Goal: Task Accomplishment & Management: Complete application form

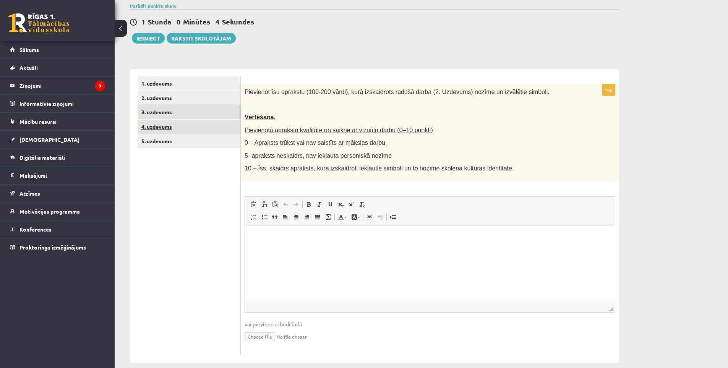
click at [174, 129] on link "4. uzdevums" at bounding box center [189, 127] width 103 height 14
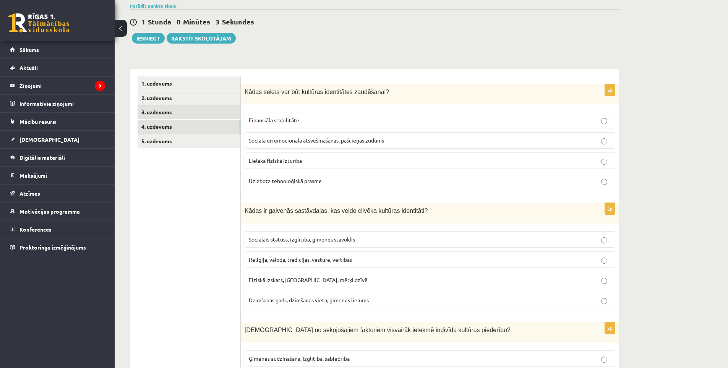
click at [174, 114] on link "3. uzdevums" at bounding box center [189, 112] width 103 height 14
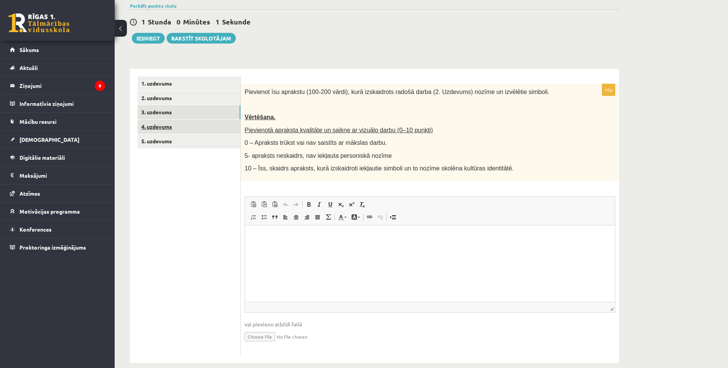
click at [180, 132] on link "4. uzdevums" at bounding box center [189, 127] width 103 height 14
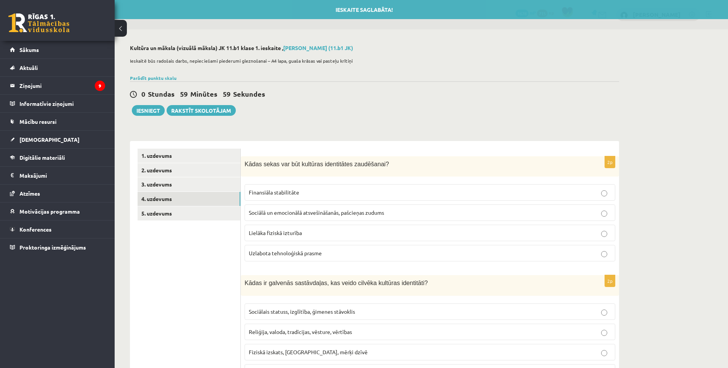
drag, startPoint x: 199, startPoint y: 192, endPoint x: 192, endPoint y: 88, distance: 103.9
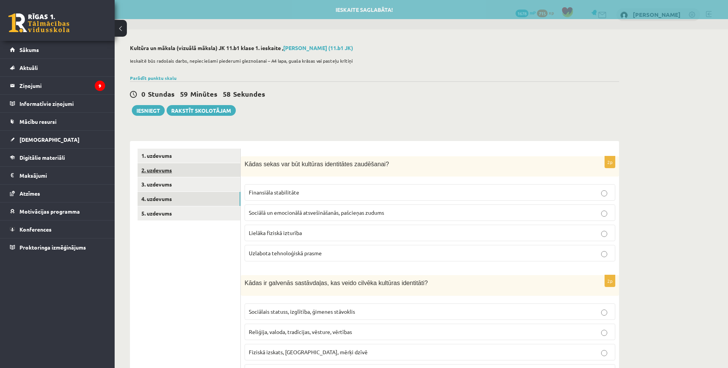
click at [169, 167] on link "2. uzdevums" at bounding box center [189, 170] width 103 height 14
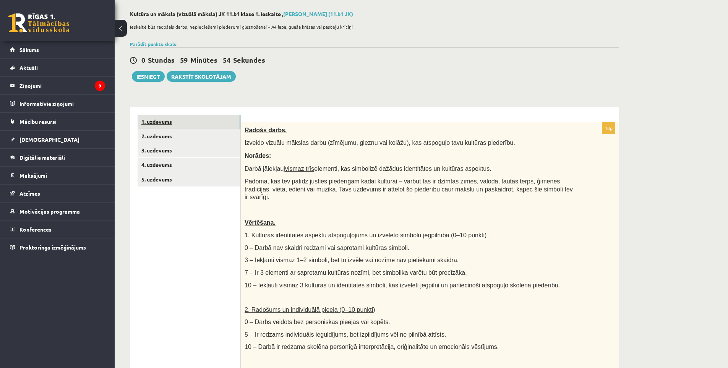
click at [165, 118] on link "1. uzdevums" at bounding box center [189, 122] width 103 height 14
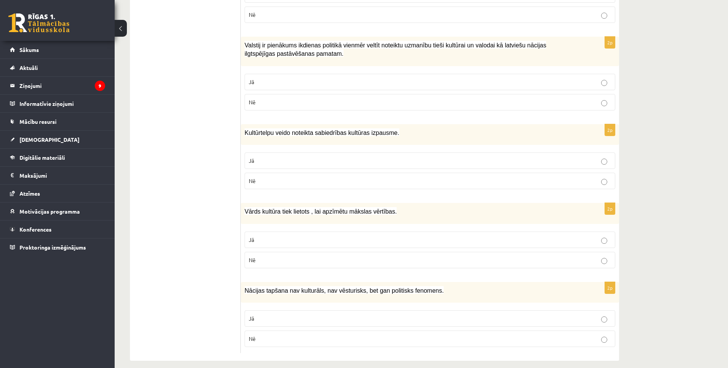
drag, startPoint x: 198, startPoint y: 154, endPoint x: 211, endPoint y: 266, distance: 112.4
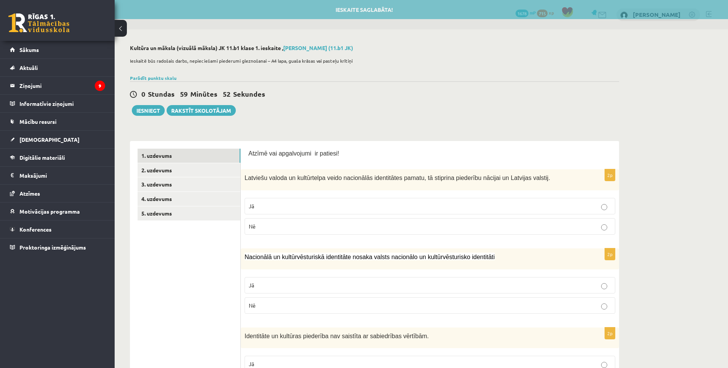
drag, startPoint x: 211, startPoint y: 266, endPoint x: 188, endPoint y: 88, distance: 179.6
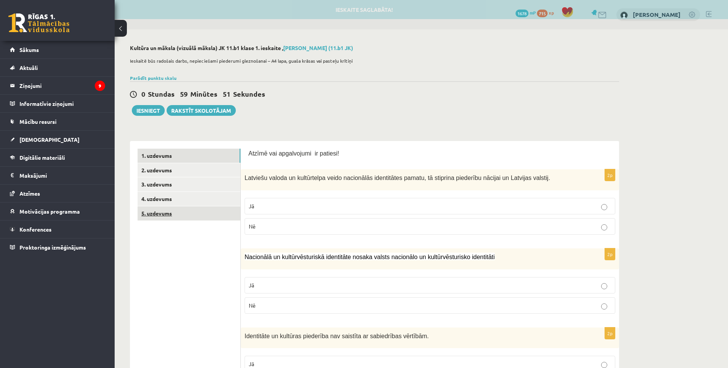
click at [166, 212] on link "5. uzdevums" at bounding box center [189, 213] width 103 height 14
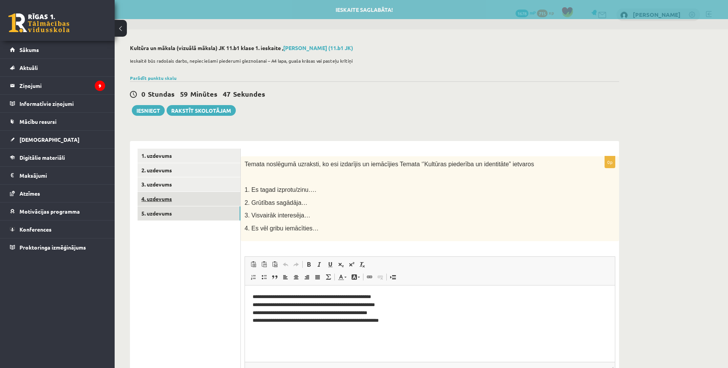
click at [189, 204] on link "4. uzdevums" at bounding box center [189, 199] width 103 height 14
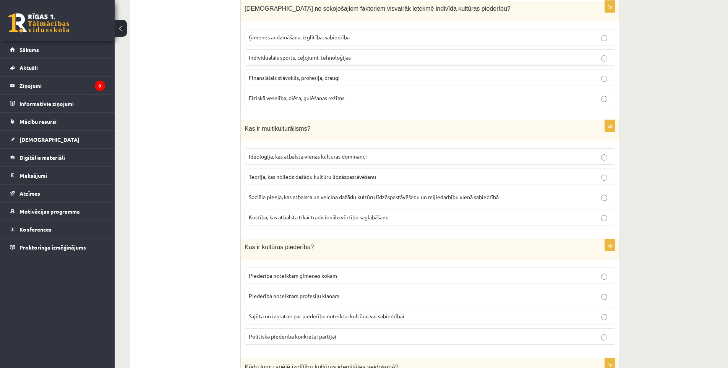
drag, startPoint x: 198, startPoint y: 224, endPoint x: 201, endPoint y: 285, distance: 61.2
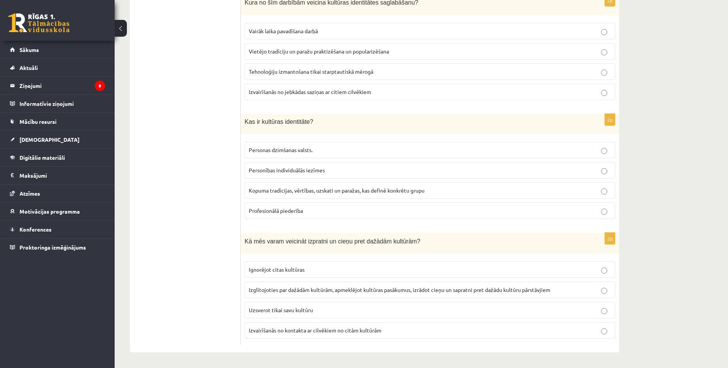
drag, startPoint x: 192, startPoint y: 219, endPoint x: 202, endPoint y: 314, distance: 94.6
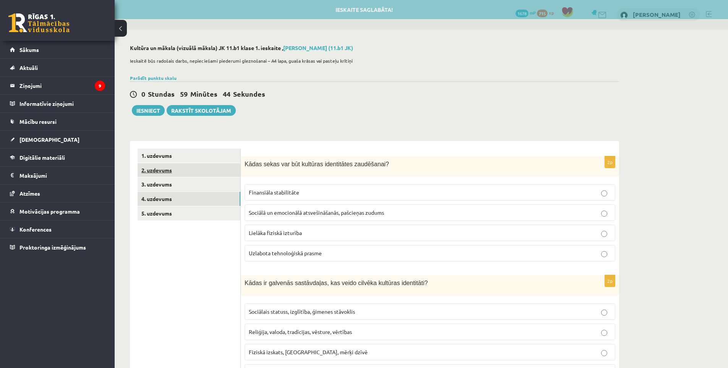
drag, startPoint x: 199, startPoint y: 304, endPoint x: 159, endPoint y: 169, distance: 140.8
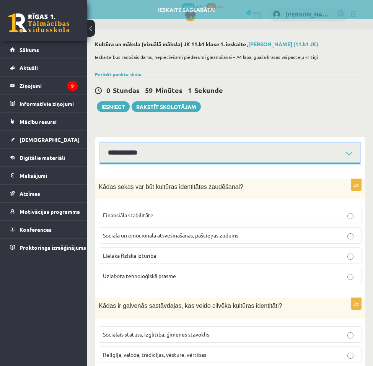
click at [151, 156] on select "**********" at bounding box center [230, 153] width 260 height 21
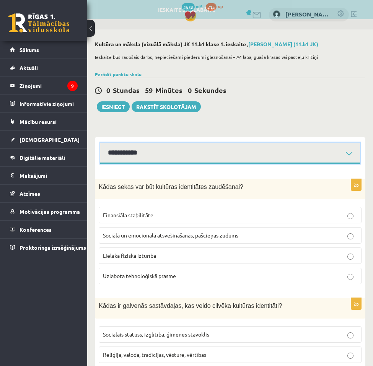
click at [100, 143] on select "**********" at bounding box center [230, 153] width 260 height 21
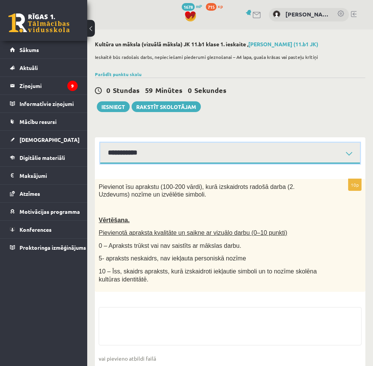
scroll to position [43, 0]
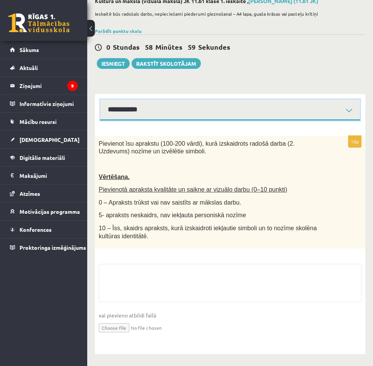
click at [140, 108] on select "**********" at bounding box center [230, 109] width 260 height 21
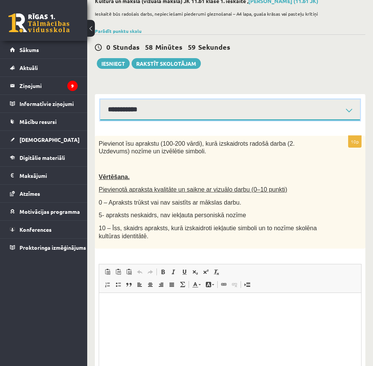
scroll to position [0, 0]
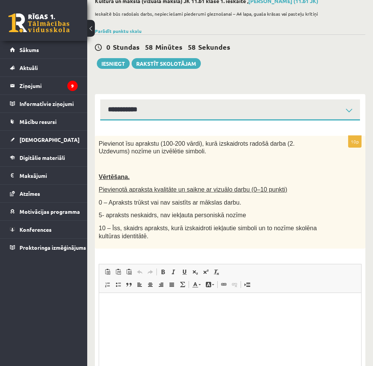
click at [171, 233] on p "10 – Īss, skaidrs apraksts, kurā izskaidroti iekļautie simboli un to nozīme sko…" at bounding box center [211, 232] width 224 height 16
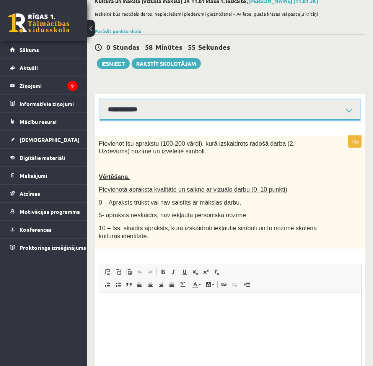
click at [192, 109] on select "**********" at bounding box center [230, 109] width 260 height 21
select select "**********"
click at [100, 99] on select "**********" at bounding box center [230, 109] width 260 height 21
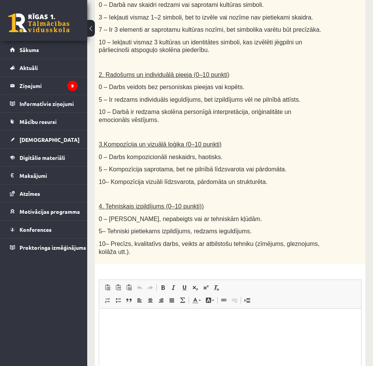
scroll to position [408, 0]
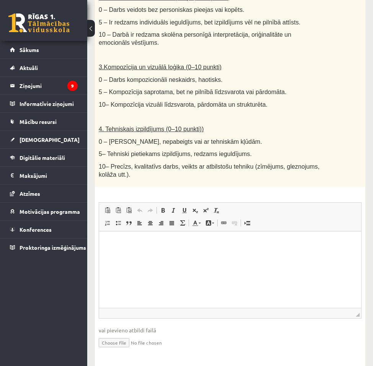
click at [166, 255] on html at bounding box center [230, 242] width 262 height 23
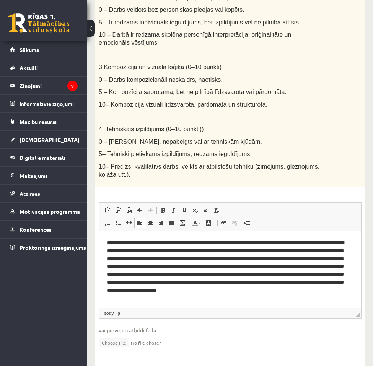
scroll to position [2, 0]
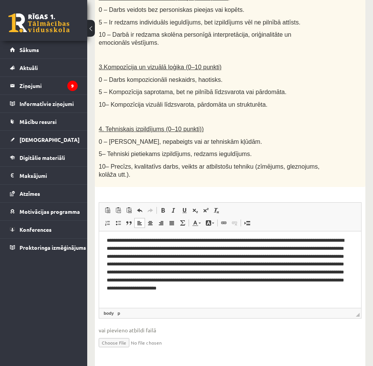
click at [160, 241] on p "**********" at bounding box center [227, 268] width 241 height 63
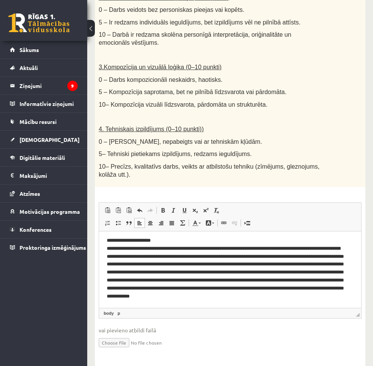
click at [113, 266] on p "**********" at bounding box center [227, 272] width 241 height 71
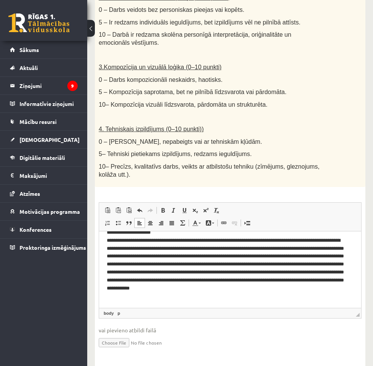
click at [278, 272] on p "**********" at bounding box center [227, 264] width 241 height 71
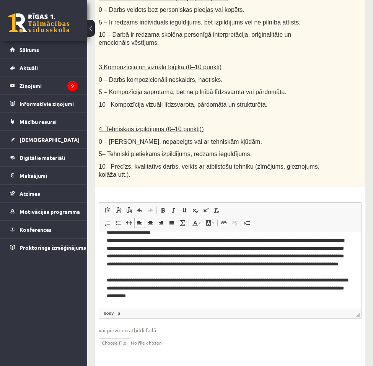
click at [281, 334] on input "file" at bounding box center [230, 342] width 263 height 16
click at [238, 334] on input "file" at bounding box center [230, 342] width 263 height 16
click at [256, 334] on input "file" at bounding box center [230, 342] width 263 height 16
click at [139, 334] on input "file" at bounding box center [230, 342] width 263 height 16
type input "**********"
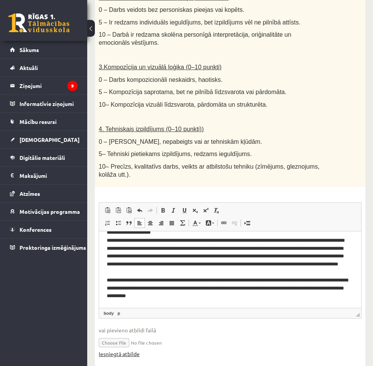
click at [121, 350] on link "Iesniegtā atbilde" at bounding box center [119, 354] width 41 height 8
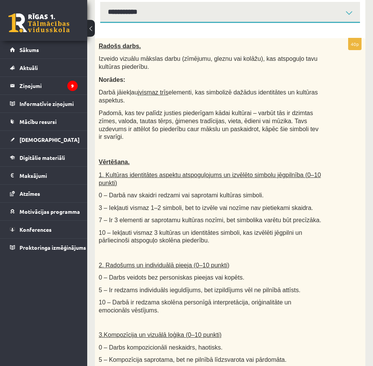
scroll to position [26, 0]
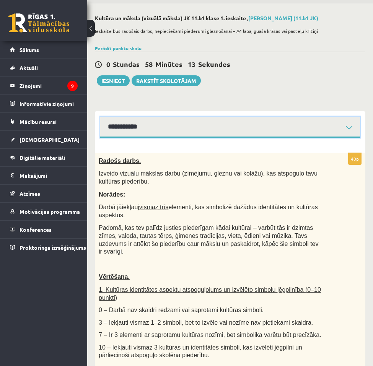
click at [153, 121] on select "**********" at bounding box center [230, 127] width 260 height 21
click at [144, 119] on select "**********" at bounding box center [230, 127] width 260 height 21
click at [100, 117] on select "**********" at bounding box center [230, 127] width 260 height 21
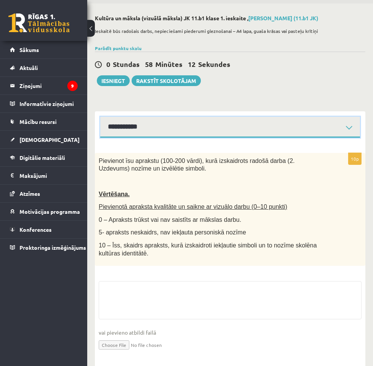
click at [148, 130] on select "**********" at bounding box center [230, 127] width 260 height 21
click at [100, 117] on select "**********" at bounding box center [230, 127] width 260 height 21
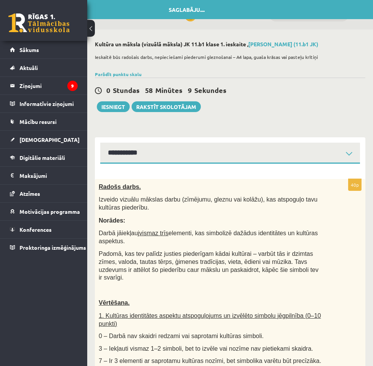
drag, startPoint x: 187, startPoint y: 124, endPoint x: 163, endPoint y: 41, distance: 85.8
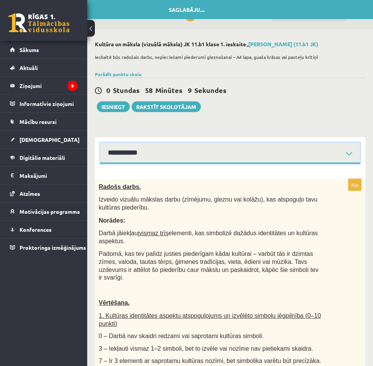
drag, startPoint x: 160, startPoint y: 144, endPoint x: 160, endPoint y: 154, distance: 10.3
click at [160, 144] on select "**********" at bounding box center [230, 153] width 260 height 21
click at [100, 143] on select "**********" at bounding box center [230, 153] width 260 height 21
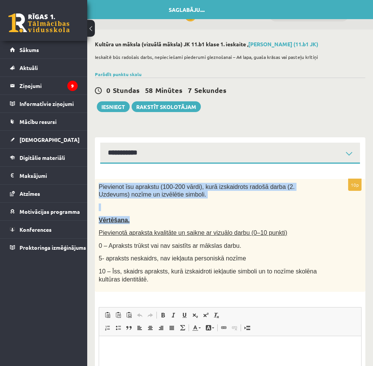
drag, startPoint x: 99, startPoint y: 181, endPoint x: 149, endPoint y: 216, distance: 61.8
click at [149, 216] on div "Pievienot īsu aprakstu (100-200 vārdi), kurā izskaidrots radošā darba (2. Uzdev…" at bounding box center [230, 235] width 270 height 113
click at [160, 224] on p "Vērtēšana." at bounding box center [211, 220] width 224 height 8
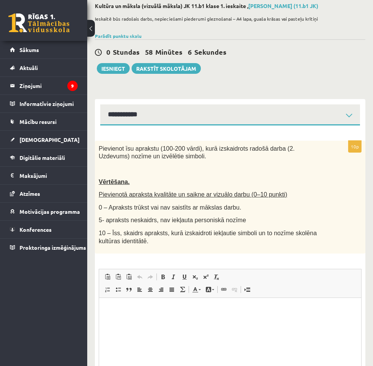
scroll to position [76, 0]
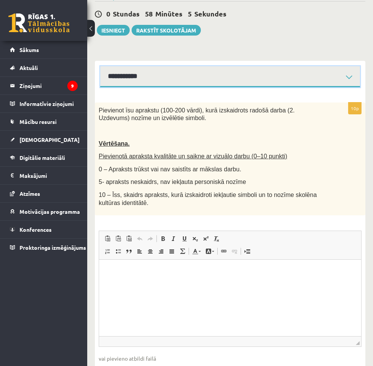
click at [143, 75] on select "**********" at bounding box center [230, 76] width 260 height 21
click at [190, 178] on span "5- apraksts neskaidrs, nav iekļauta personiskā nozīme" at bounding box center [172, 181] width 147 height 7
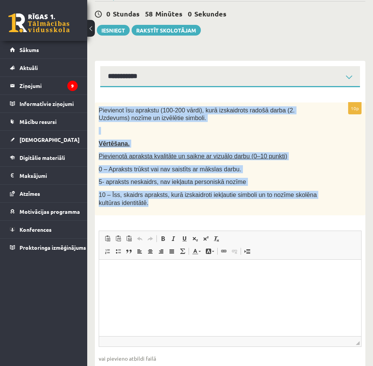
drag, startPoint x: 129, startPoint y: 205, endPoint x: 96, endPoint y: 113, distance: 97.3
click at [96, 113] on div "Pievienot īsu aprakstu (100-200 vārdi), kurā izskaidrots radošā darba (2. Uzdev…" at bounding box center [230, 158] width 270 height 113
copy div "Pievienot īsu aprakstu (100-200 vārdi), kurā izskaidrots radošā darba (2. Uzdev…"
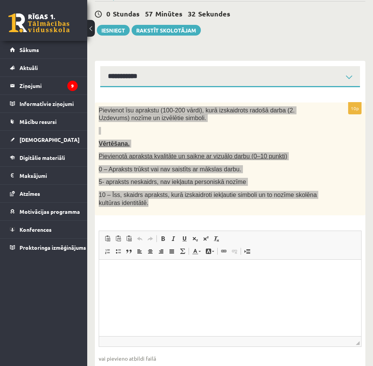
drag, startPoint x: 127, startPoint y: 306, endPoint x: 235, endPoint y: 516, distance: 236.1
click at [127, 283] on html at bounding box center [230, 271] width 262 height 23
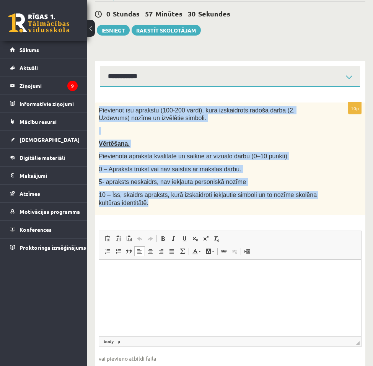
click at [134, 195] on span "10 – Īss, skaidrs apraksts, kurā izskaidroti iekļautie simboli un to nozīme sko…" at bounding box center [208, 199] width 218 height 15
click at [125, 71] on select "**********" at bounding box center [230, 76] width 260 height 21
click at [100, 66] on select "**********" at bounding box center [230, 76] width 260 height 21
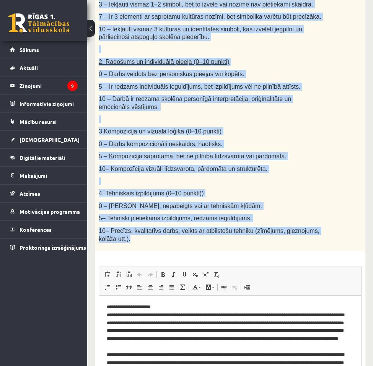
drag, startPoint x: 100, startPoint y: 111, endPoint x: 205, endPoint y: 227, distance: 155.6
click at [205, 227] on div "Radošs darbs. Izveido vizuālu mākslas darbu (zīmējumu, gleznu vai kolāžu), kas …" at bounding box center [230, 43] width 270 height 416
copy div "Loremi dolor. Sitamet consect adipisc elits (doeiusmo, tempor inc utlabo), etd …"
click at [136, 71] on span "0 – Darbs veidots bez personiskas pieejas vai kopēts." at bounding box center [172, 74] width 146 height 6
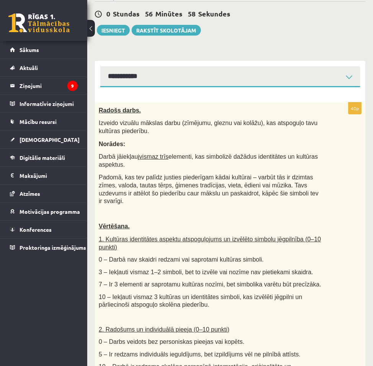
scroll to position [38, 0]
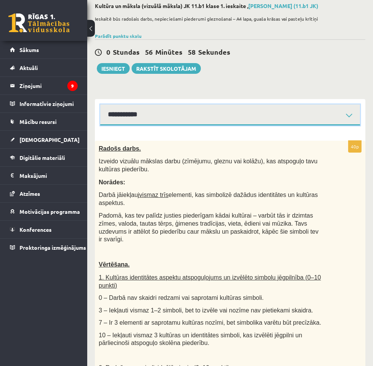
click at [144, 115] on select "**********" at bounding box center [230, 114] width 260 height 21
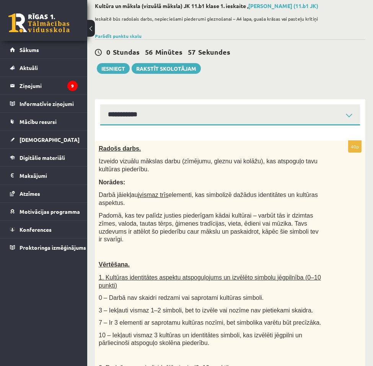
click at [138, 104] on div "**********" at bounding box center [230, 112] width 270 height 26
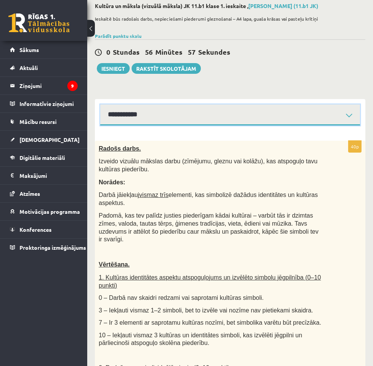
click at [138, 114] on select "**********" at bounding box center [230, 114] width 260 height 21
select select "**********"
click at [100, 104] on select "**********" at bounding box center [230, 114] width 260 height 21
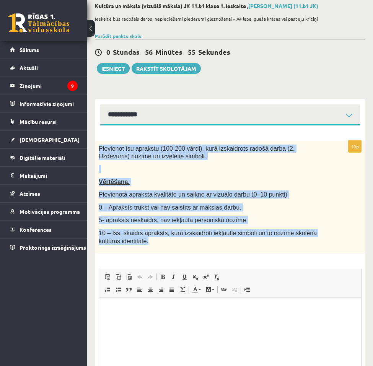
drag, startPoint x: 93, startPoint y: 144, endPoint x: 148, endPoint y: 240, distance: 110.3
click at [148, 240] on div "**********" at bounding box center [230, 219] width 286 height 456
copy div "Pievienot īsu aprakstu (100-200 vārdi), kurā izskaidrots radošā darba (2. Uzdev…"
click at [136, 177] on div "Pievienot īsu aprakstu (100-200 vārdi), kurā izskaidrots radošā darba (2. Uzdev…" at bounding box center [230, 197] width 270 height 113
click at [303, 218] on p "5- apraksts neskaidrs, nav iekļauta personiskā nozīme" at bounding box center [211, 220] width 224 height 8
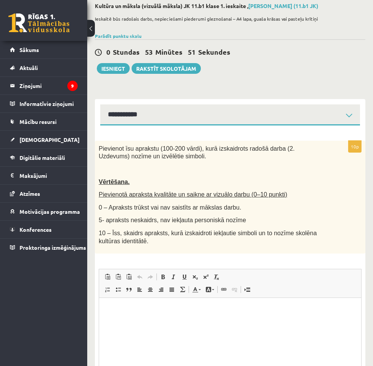
click at [134, 262] on div "10p Pievienot īsu aprakstu (100-200 vārdi), kurā izskaidrots radošā darba (2. U…" at bounding box center [230, 284] width 270 height 287
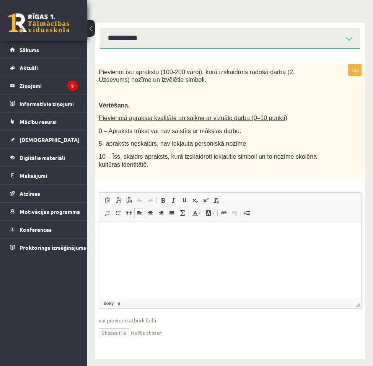
click at [136, 245] on html at bounding box center [230, 232] width 262 height 23
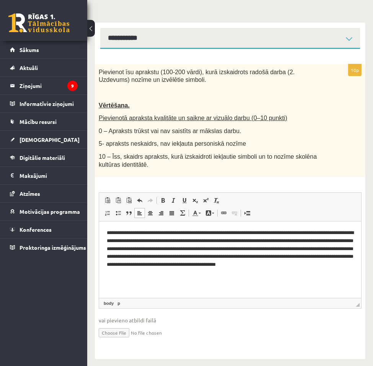
click at [226, 321] on span "vai pievieno atbildi failā" at bounding box center [230, 320] width 263 height 8
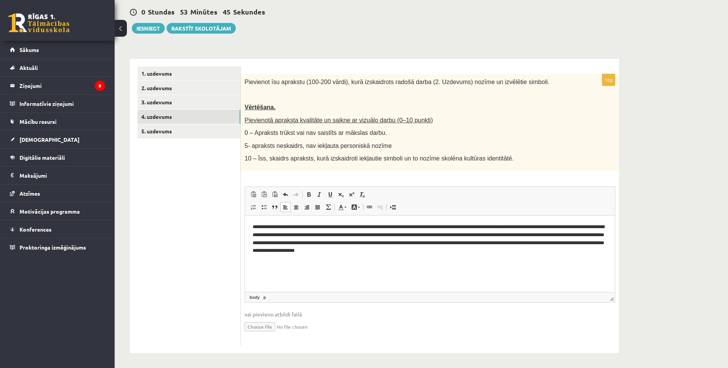
scroll to position [84, 0]
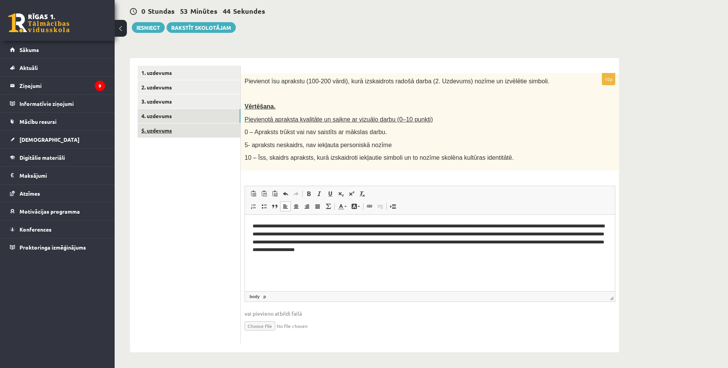
click at [173, 130] on link "5. uzdevums" at bounding box center [189, 130] width 103 height 14
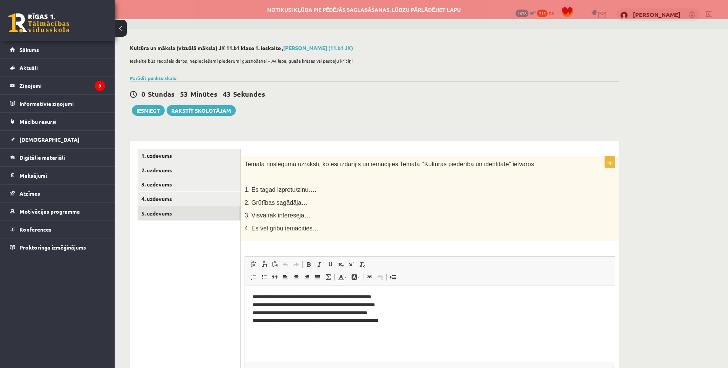
scroll to position [0, 0]
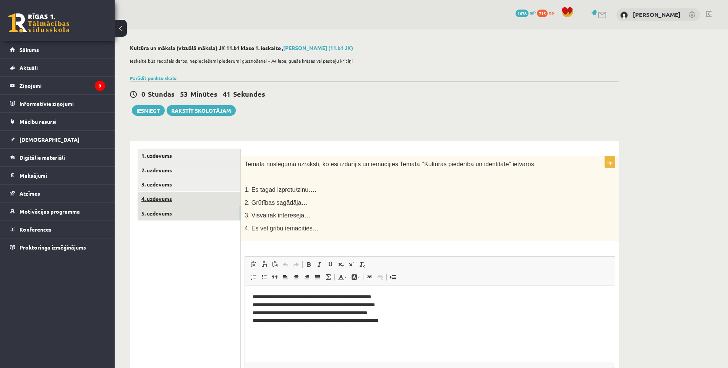
click at [176, 202] on link "4. uzdevums" at bounding box center [189, 199] width 103 height 14
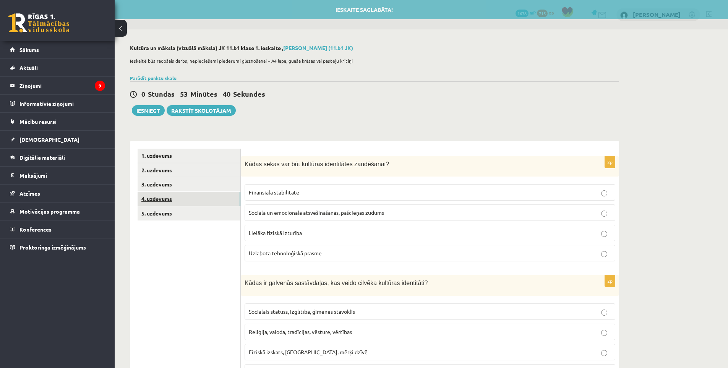
click at [185, 193] on link "4. uzdevums" at bounding box center [189, 199] width 103 height 14
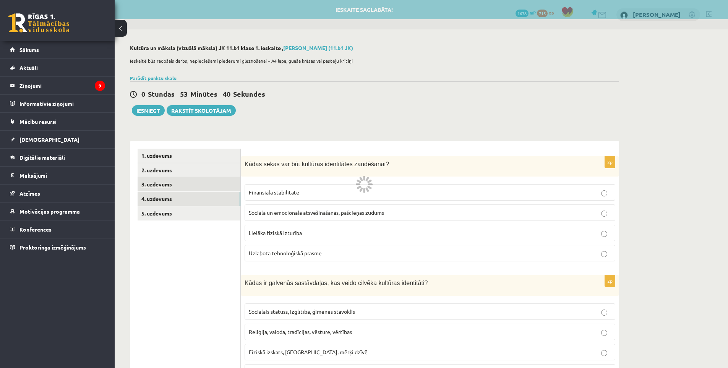
click at [184, 189] on link "3. uzdevums" at bounding box center [189, 184] width 103 height 14
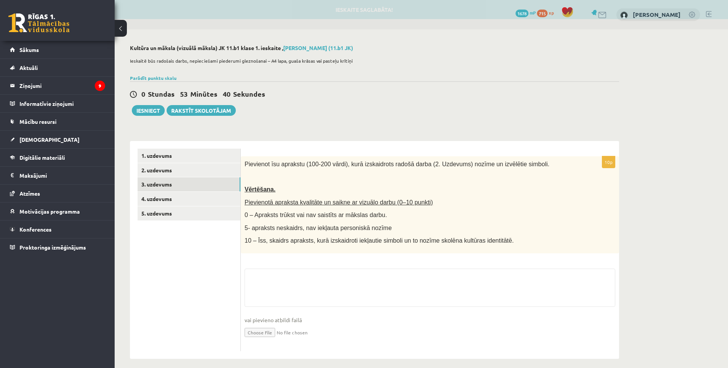
scroll to position [6, 0]
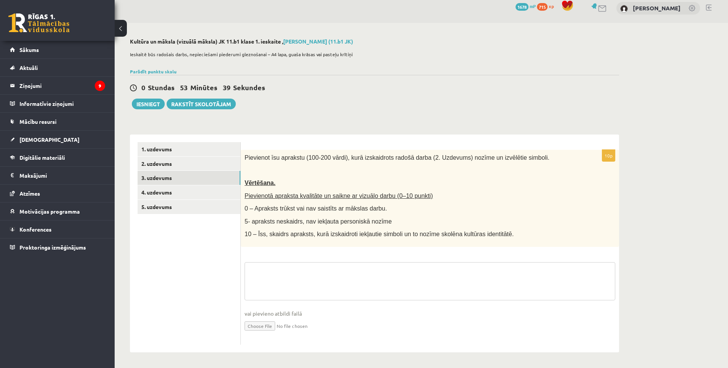
click at [286, 265] on textarea at bounding box center [430, 281] width 371 height 38
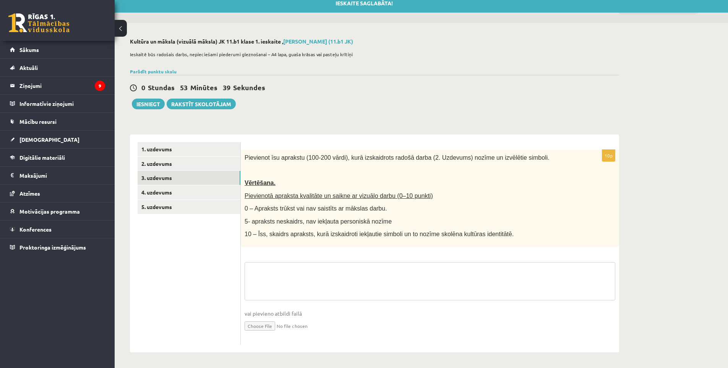
paste textarea "**********"
type textarea "**********"
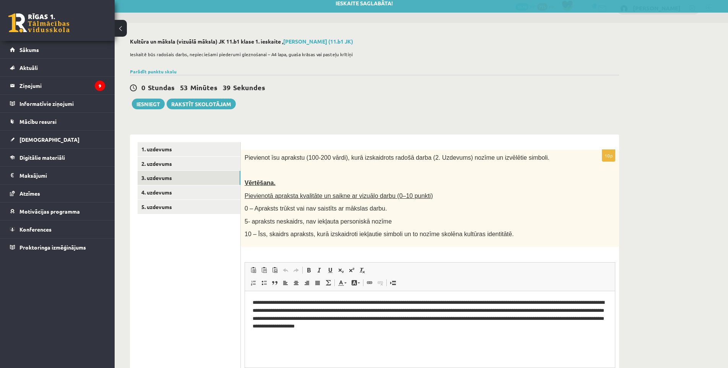
scroll to position [0, 0]
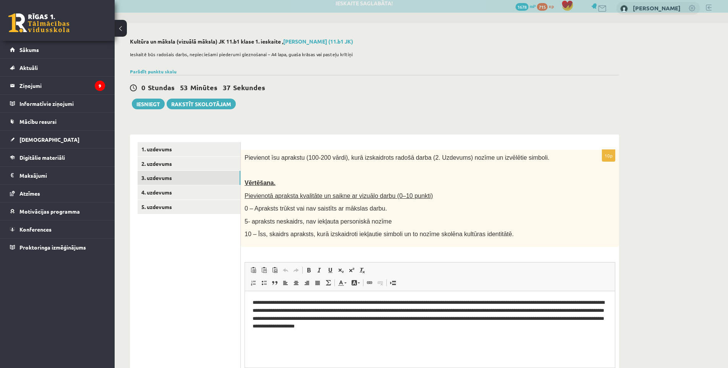
click at [211, 262] on ul "1. uzdevums 2. uzdevums 3. uzdevums 4. uzdevums 5. uzdevums" at bounding box center [189, 281] width 103 height 279
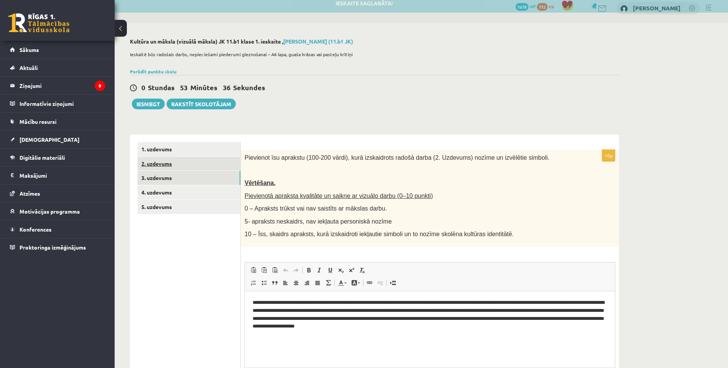
click at [174, 166] on link "2. uzdevums" at bounding box center [189, 164] width 103 height 14
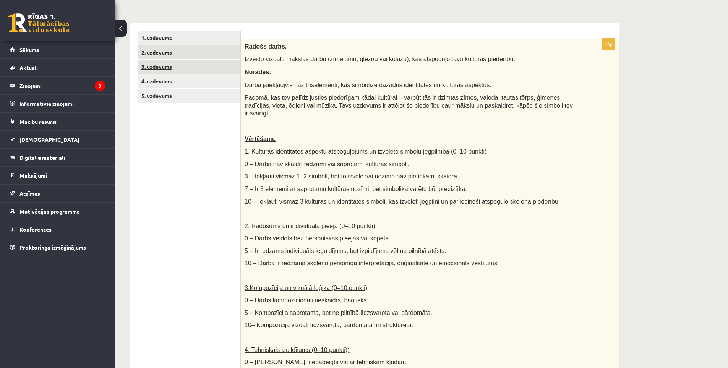
click at [186, 72] on link "3. uzdevums" at bounding box center [189, 67] width 103 height 14
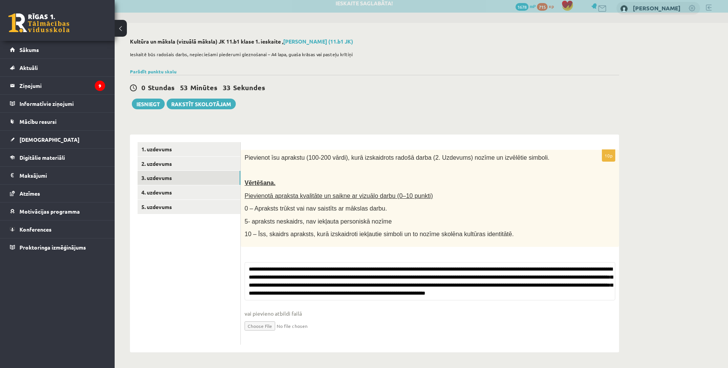
scroll to position [6, 0]
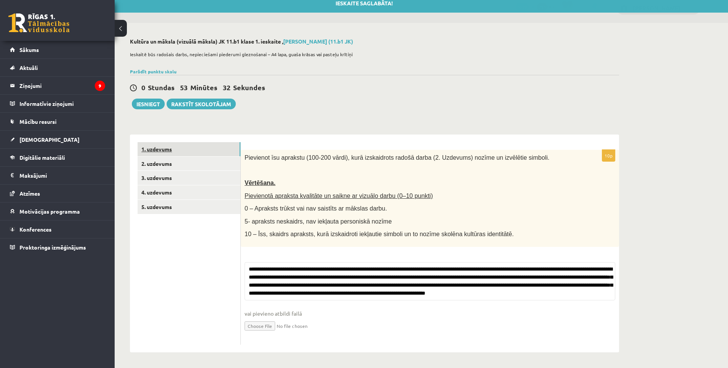
click at [178, 149] on link "1. uzdevums" at bounding box center [189, 149] width 103 height 14
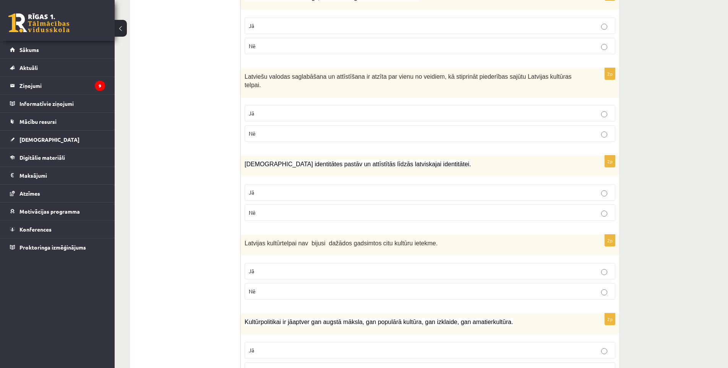
scroll to position [0, 0]
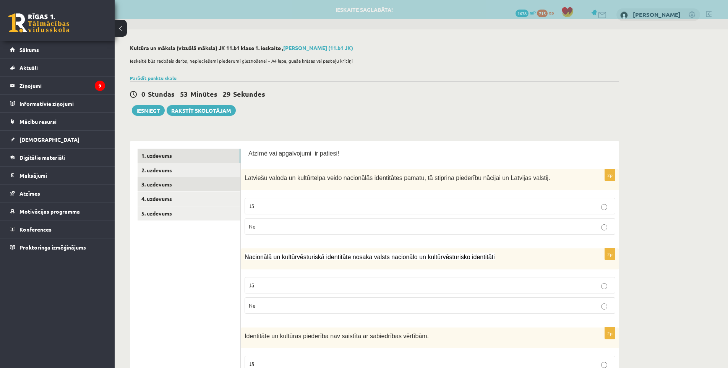
drag, startPoint x: 141, startPoint y: 195, endPoint x: 181, endPoint y: 179, distance: 42.4
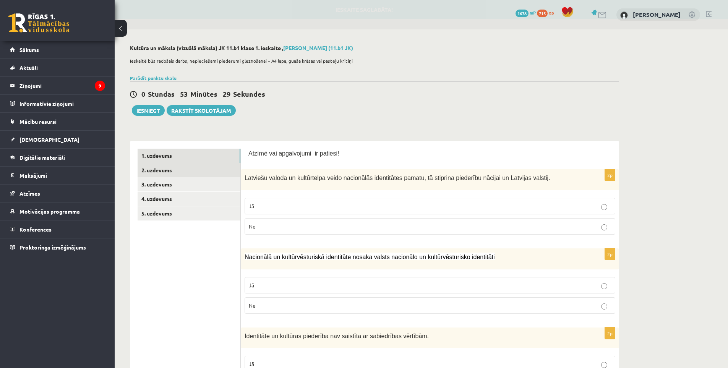
click at [170, 171] on link "2. uzdevums" at bounding box center [189, 170] width 103 height 14
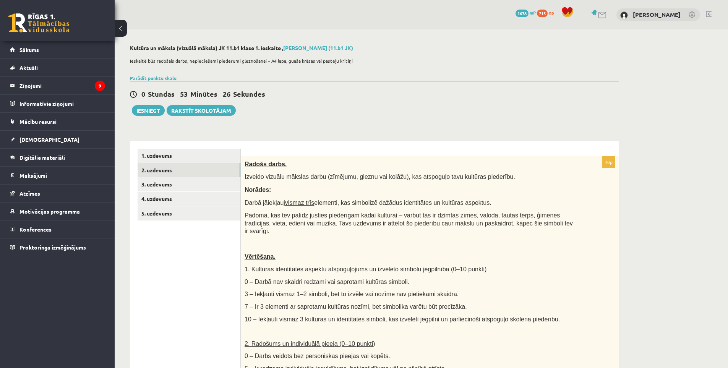
drag, startPoint x: 192, startPoint y: 224, endPoint x: 185, endPoint y: 102, distance: 121.8
click at [187, 181] on link "3. uzdevums" at bounding box center [189, 184] width 103 height 14
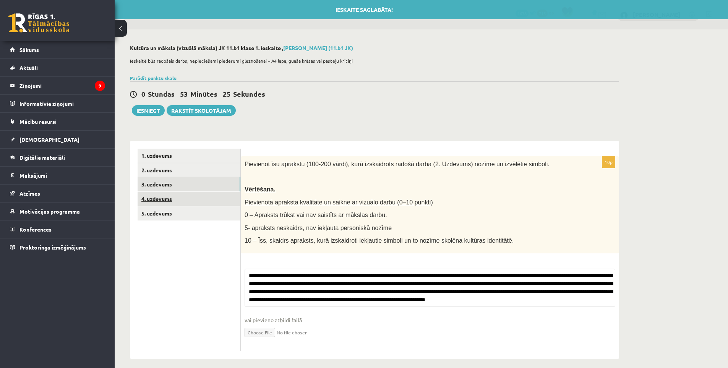
scroll to position [6, 0]
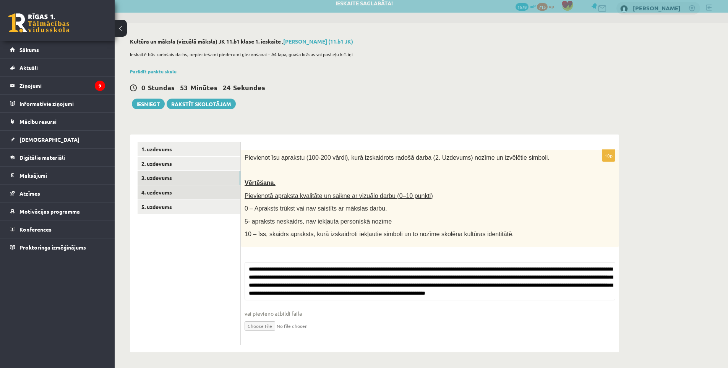
click at [183, 189] on link "4. uzdevums" at bounding box center [189, 192] width 103 height 14
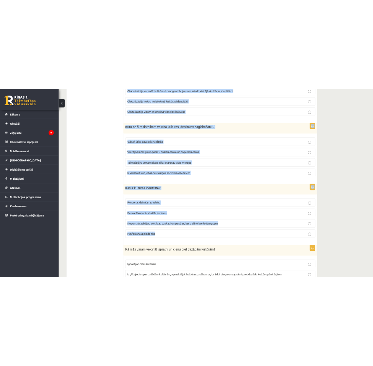
scroll to position [996, 0]
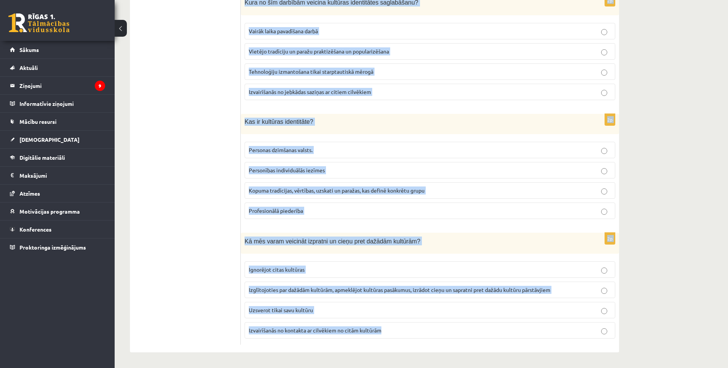
drag, startPoint x: 244, startPoint y: 80, endPoint x: 389, endPoint y: 330, distance: 289.4
copy form "Lorem ipsum dol sit ametcons adipiscinge seddoeiusm? Temporinci utlaboreetd Mag…"
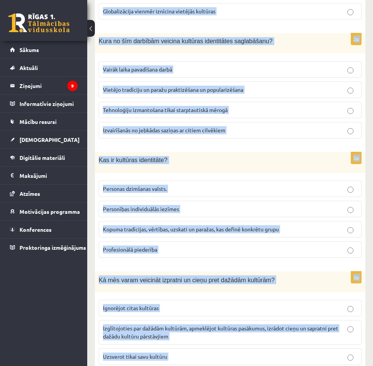
click at [232, 136] on div "2p Kura no šīm darbībām veicina kultūras identitātes saglabāšanu? Vairāk laika …" at bounding box center [230, 89] width 270 height 112
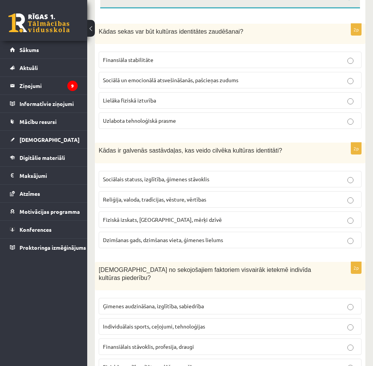
scroll to position [79, 0]
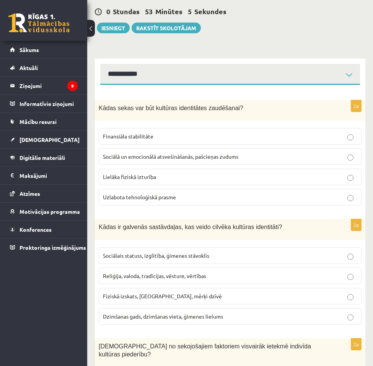
click at [153, 158] on span "Sociālā un emocionālā atsvešināšanās, pašcieņas zudums" at bounding box center [170, 156] width 135 height 7
click at [132, 272] on span "Reliģija, valoda, tradīcijas, vēsture, vērtības" at bounding box center [154, 275] width 103 height 7
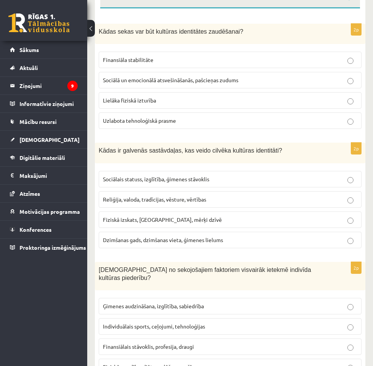
scroll to position [193, 0]
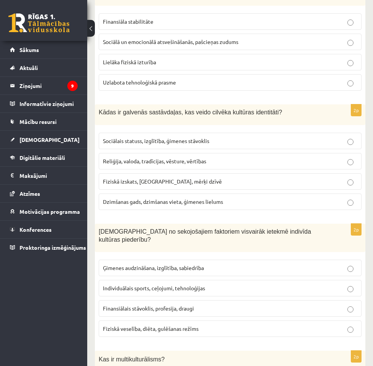
click at [135, 325] on span "Fiziskā veselība, diēta, gulēšanas režīms" at bounding box center [151, 328] width 96 height 7
click at [128, 260] on label "Ģimenes audzināšana, izglītība, sabiedrība" at bounding box center [230, 268] width 263 height 16
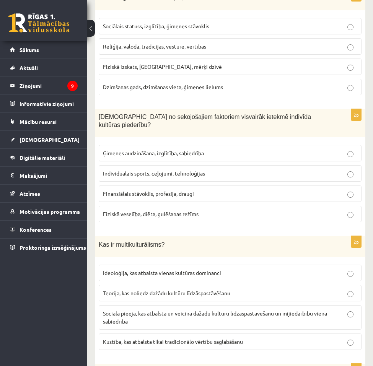
scroll to position [346, 0]
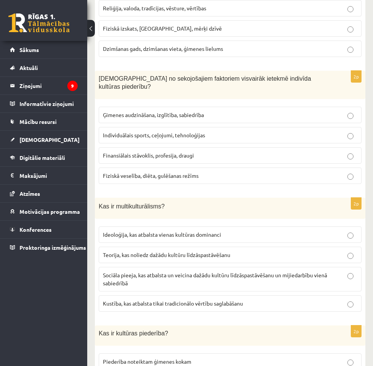
click at [130, 278] on p "Sociāla pieeja, kas atbalsta un veicina dažādu kultūru līdzāspastāvēšanu un mij…" at bounding box center [230, 279] width 254 height 16
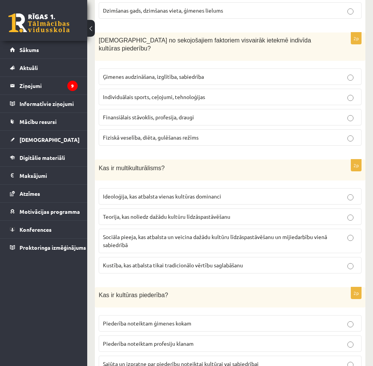
scroll to position [423, 0]
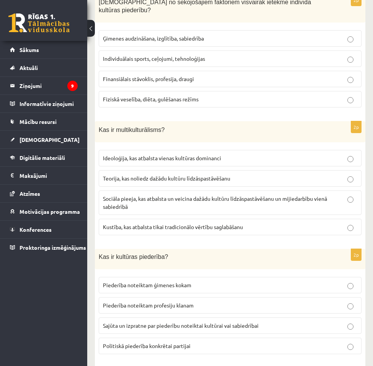
click at [127, 322] on span "Sajūta un izpratne par piederību noteiktai kultūrai vai sabiedrībai" at bounding box center [181, 325] width 156 height 7
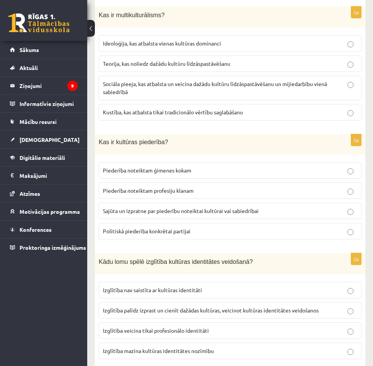
scroll to position [576, 0]
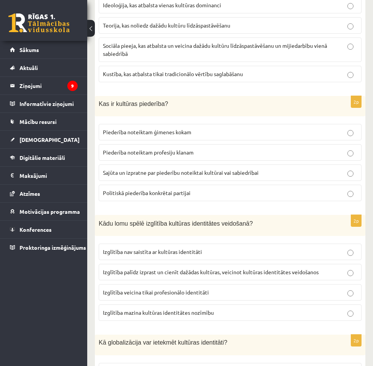
click at [210, 268] on span "Izglītība palīdz izprast un cienīt dažādas kultūras, veicinot kultūras identitā…" at bounding box center [211, 271] width 216 height 7
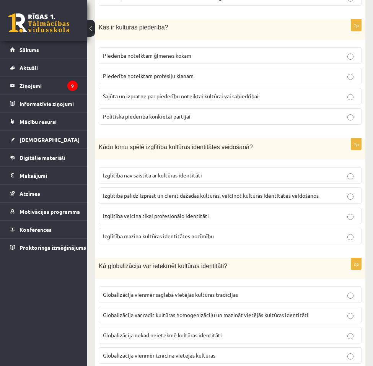
scroll to position [690, 0]
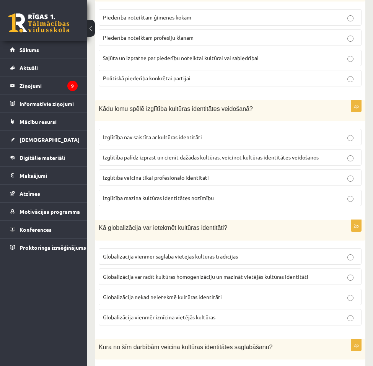
click at [195, 273] on span "Globalizācija var radīt kultūras homogenizāciju un mazināt vietējās kultūras id…" at bounding box center [205, 276] width 205 height 7
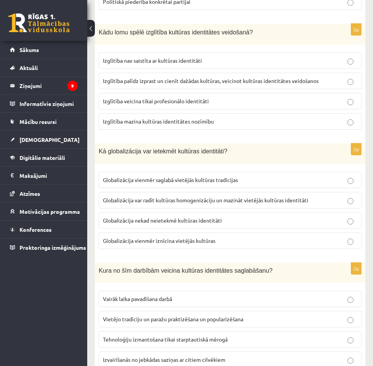
scroll to position [805, 0]
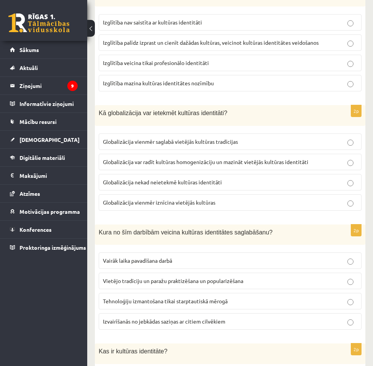
click at [197, 277] on span "Vietējo tradīciju un paražu praktizēšana un popularizēšana" at bounding box center [173, 280] width 140 height 7
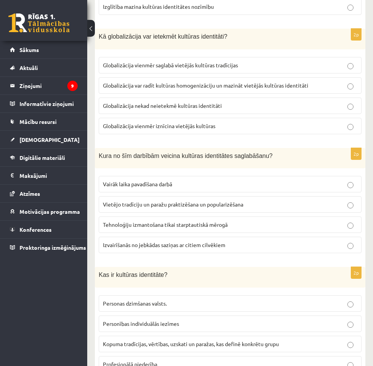
scroll to position [920, 0]
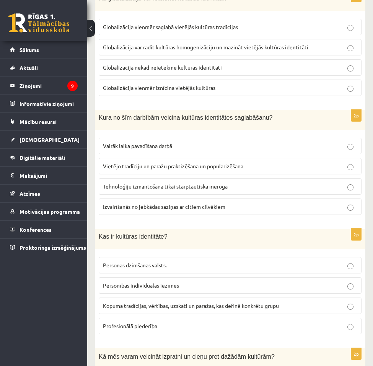
click at [218, 302] on span "Kopuma tradīcijas, vērtības, uzskati un paražas, kas definē konkrētu grupu" at bounding box center [191, 305] width 176 height 7
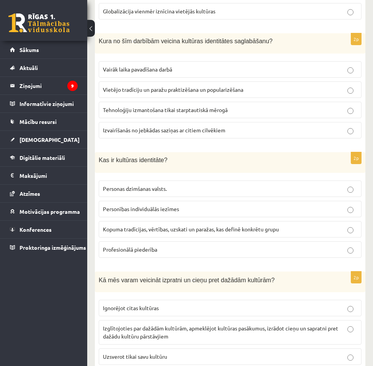
scroll to position [1033, 0]
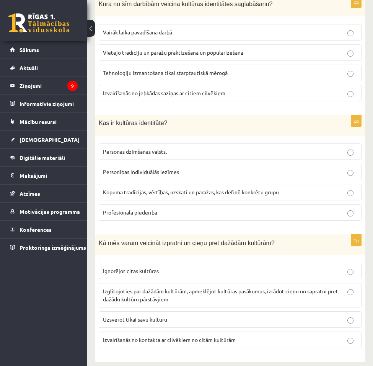
click at [288, 294] on p "Izglītojoties par dažādām kultūrām, apmeklējot kultūras pasākumus, izrādot cieņ…" at bounding box center [230, 295] width 254 height 16
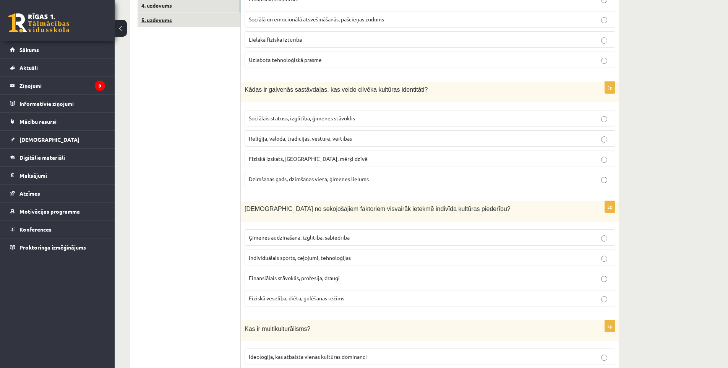
scroll to position [0, 0]
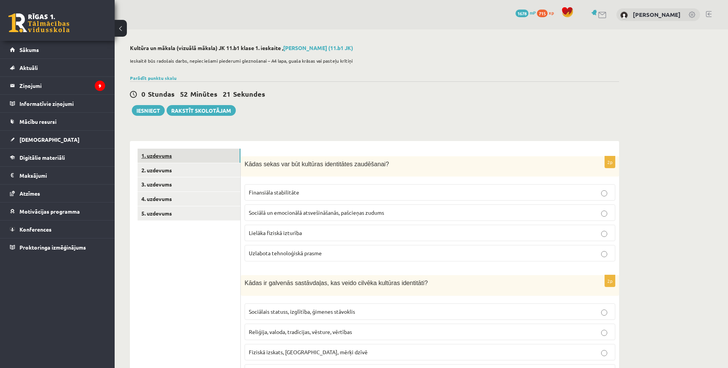
click at [170, 152] on link "1. uzdevums" at bounding box center [189, 156] width 103 height 14
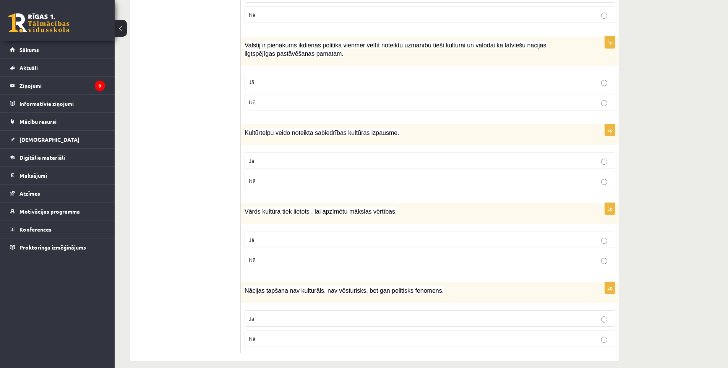
drag, startPoint x: 229, startPoint y: 302, endPoint x: 158, endPoint y: 228, distance: 102.2
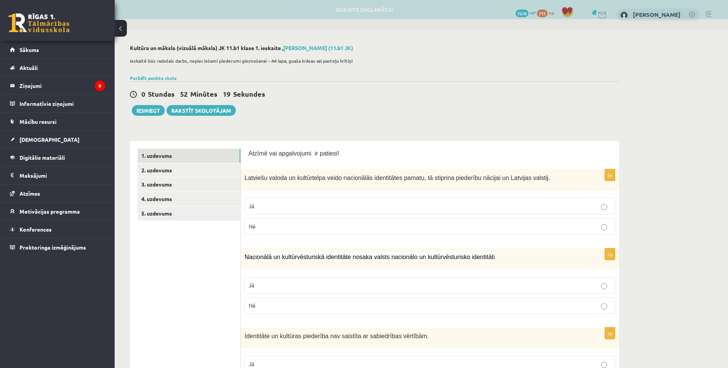
drag, startPoint x: 80, startPoint y: 14, endPoint x: 105, endPoint y: 10, distance: 26.0
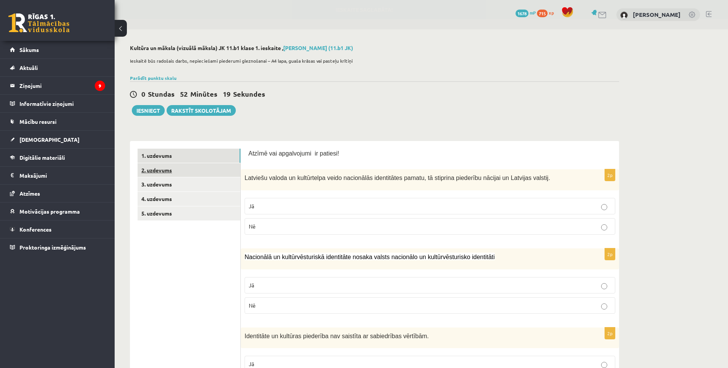
click at [161, 171] on link "2. uzdevums" at bounding box center [189, 170] width 103 height 14
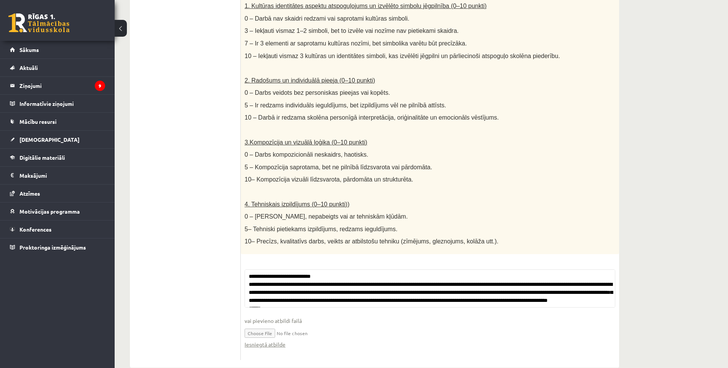
scroll to position [271, 0]
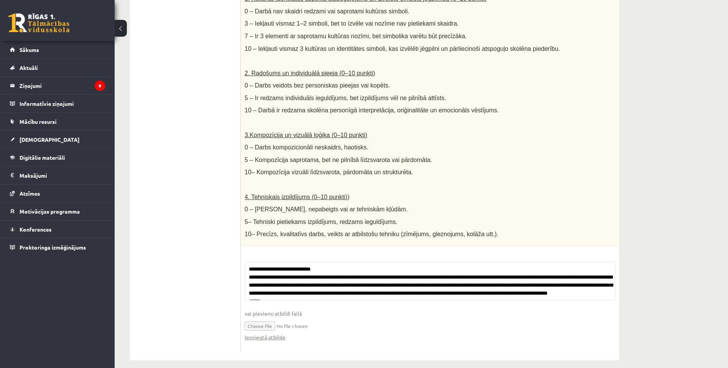
drag, startPoint x: 200, startPoint y: 307, endPoint x: 182, endPoint y: 379, distance: 75.0
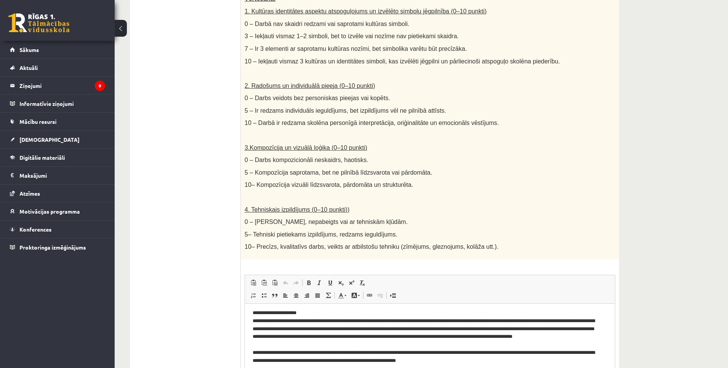
scroll to position [0, 0]
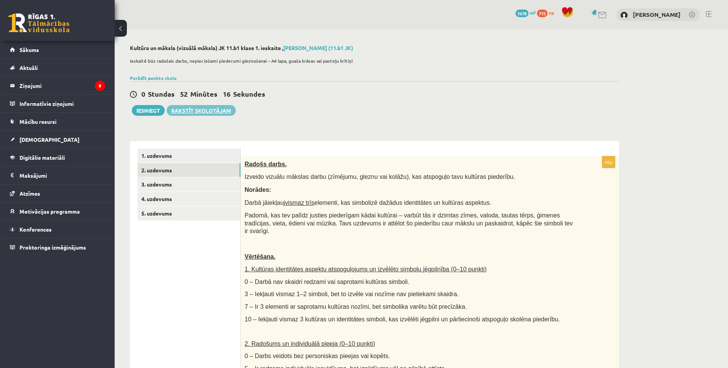
drag, startPoint x: 180, startPoint y: 296, endPoint x: 190, endPoint y: 112, distance: 184.5
click at [177, 188] on link "3. uzdevums" at bounding box center [189, 184] width 103 height 14
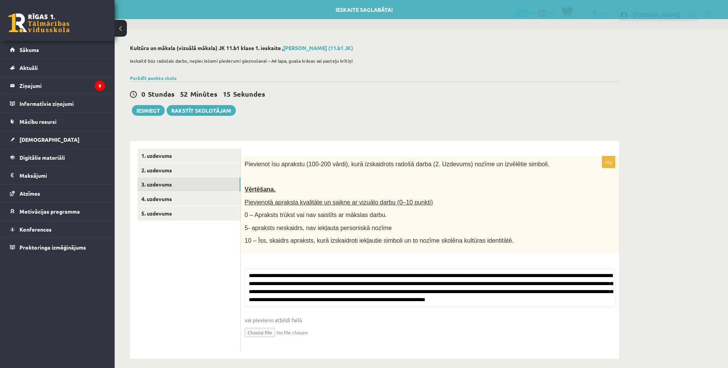
scroll to position [6, 0]
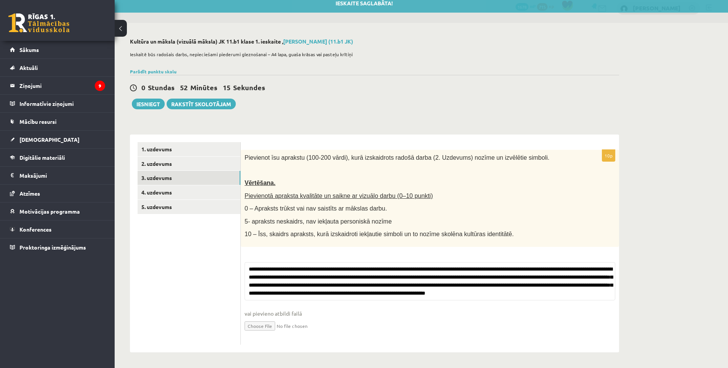
drag, startPoint x: 228, startPoint y: 279, endPoint x: 224, endPoint y: 351, distance: 72.0
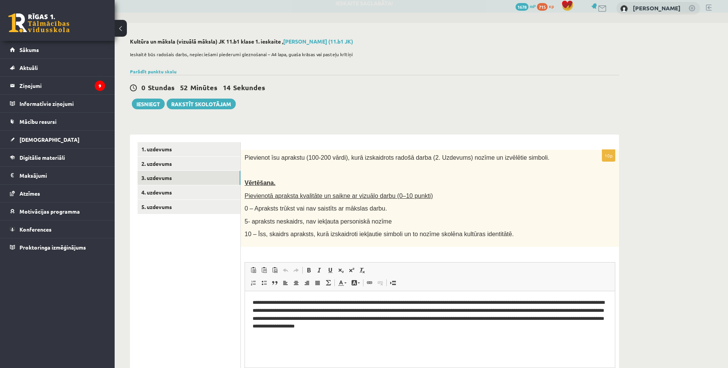
scroll to position [45, 0]
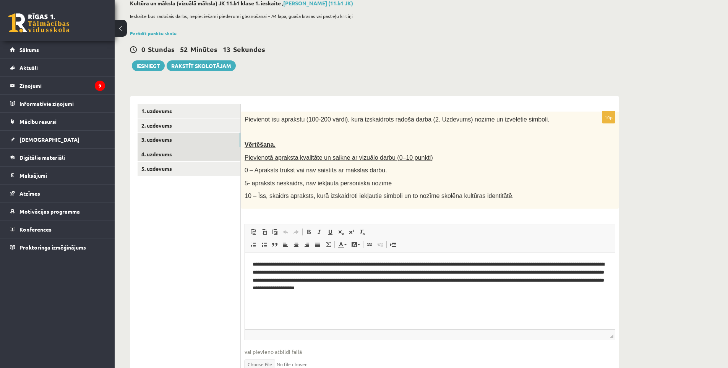
click at [172, 156] on link "4. uzdevums" at bounding box center [189, 154] width 103 height 14
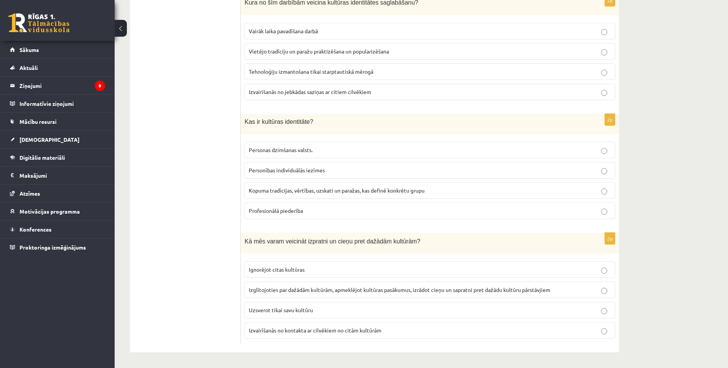
drag, startPoint x: 223, startPoint y: 306, endPoint x: 219, endPoint y: 362, distance: 55.9
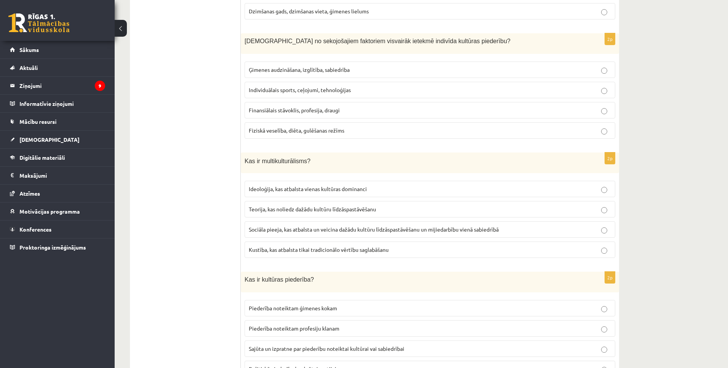
scroll to position [0, 0]
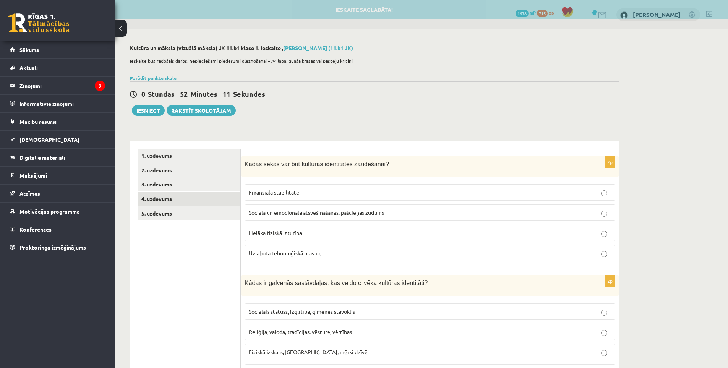
drag, startPoint x: 214, startPoint y: 313, endPoint x: 208, endPoint y: 94, distance: 219.1
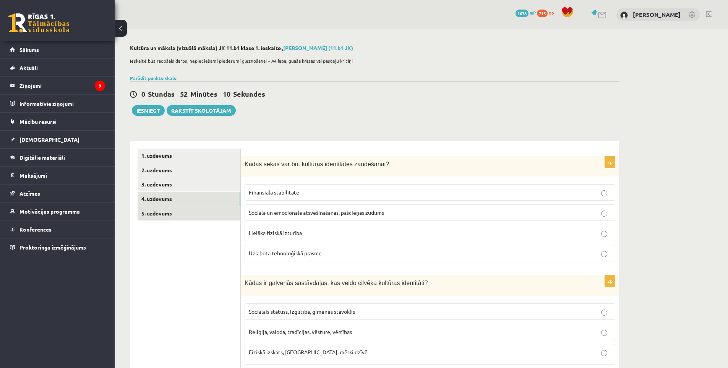
click at [182, 214] on link "5. uzdevums" at bounding box center [189, 213] width 103 height 14
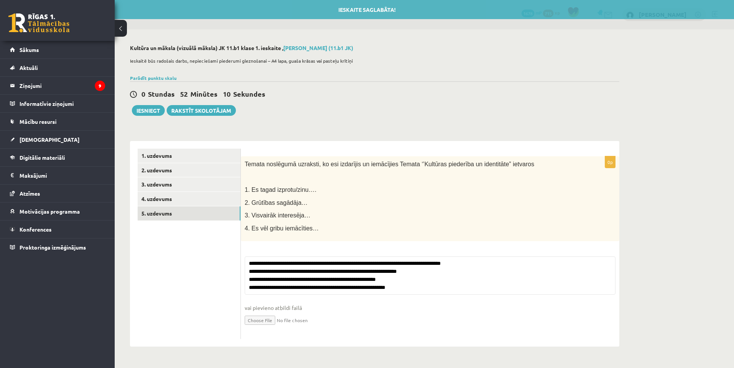
drag, startPoint x: 222, startPoint y: 250, endPoint x: 224, endPoint y: 269, distance: 19.2
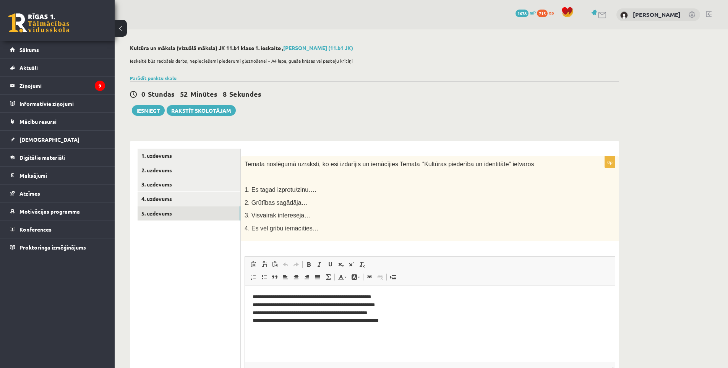
click at [270, 290] on html "**********" at bounding box center [430, 309] width 370 height 47
click at [249, 295] on html "**********" at bounding box center [430, 309] width 370 height 47
click at [208, 302] on ul "1. uzdevums 2. uzdevums 3. uzdevums 4. uzdevums 5. uzdevums" at bounding box center [189, 282] width 103 height 267
click at [163, 178] on link "3. uzdevums" at bounding box center [189, 184] width 103 height 14
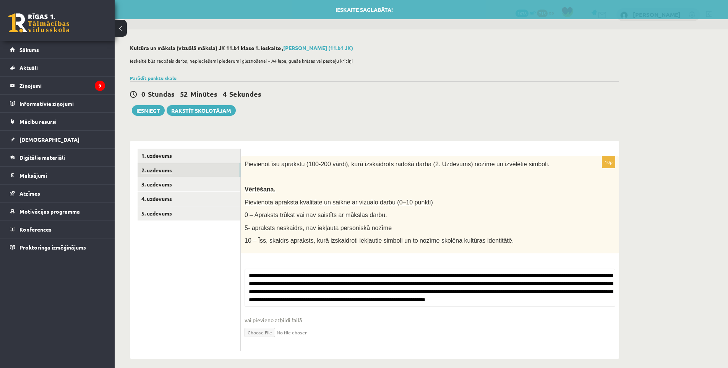
click at [162, 174] on link "2. uzdevums" at bounding box center [189, 170] width 103 height 14
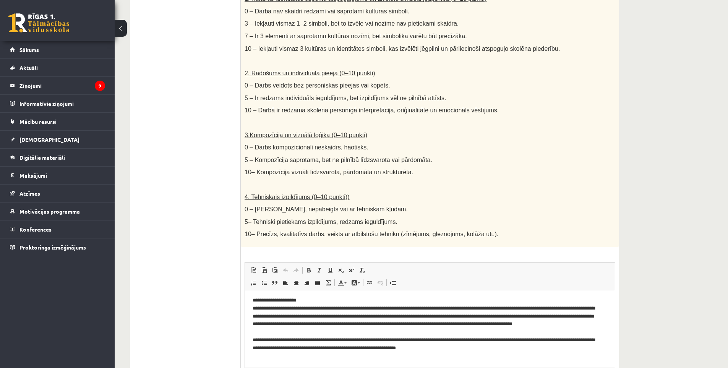
scroll to position [348, 0]
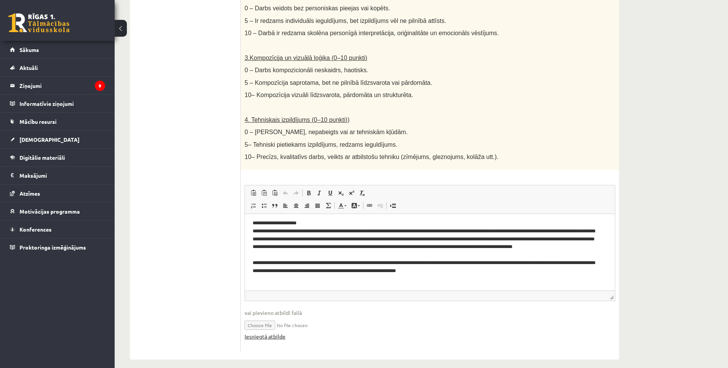
click at [260, 333] on link "Iesniegtā atbilde" at bounding box center [265, 337] width 41 height 8
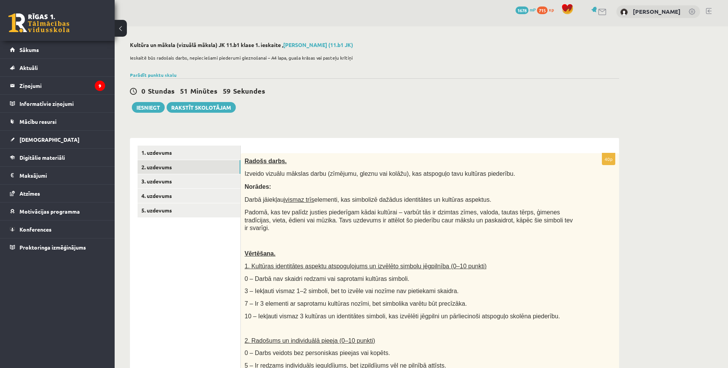
scroll to position [0, 0]
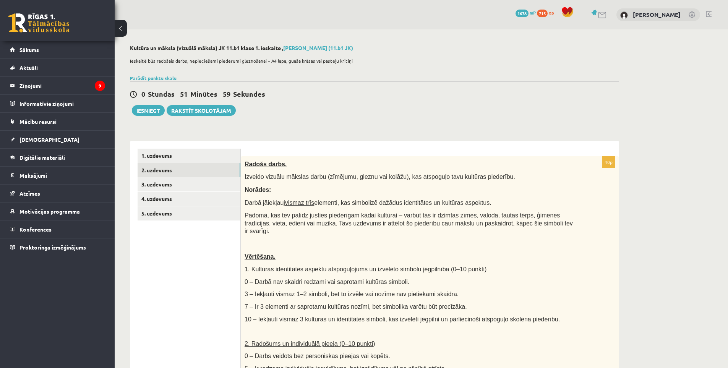
drag, startPoint x: 121, startPoint y: 234, endPoint x: 175, endPoint y: 32, distance: 209.0
click at [153, 107] on button "Iesniegt" at bounding box center [148, 110] width 33 height 11
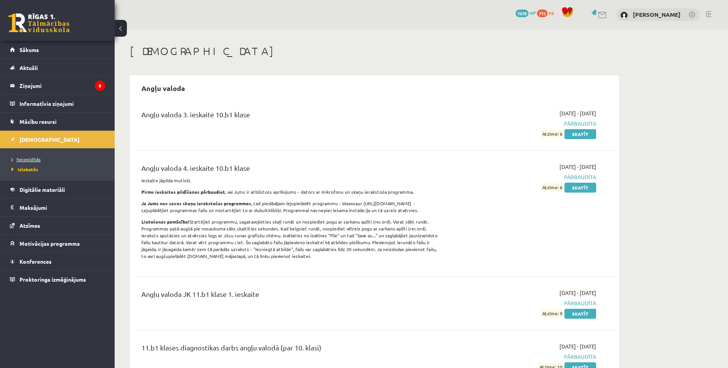
click at [42, 161] on link "Neizpildītās" at bounding box center [59, 159] width 96 height 7
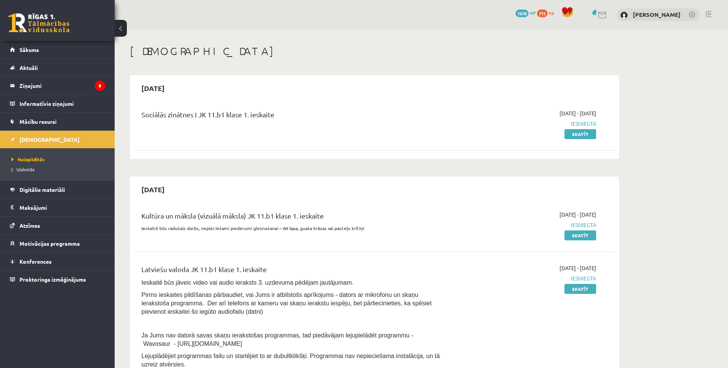
click at [36, 174] on li "Izlabotās" at bounding box center [59, 169] width 96 height 10
click at [32, 171] on span "Izlabotās" at bounding box center [24, 169] width 27 height 6
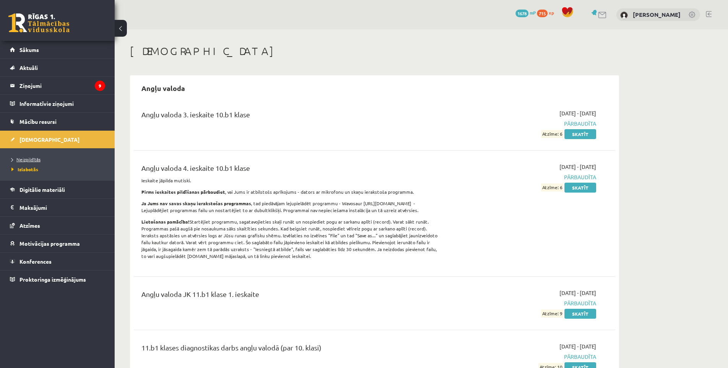
click at [30, 161] on span "Neizpildītās" at bounding box center [25, 159] width 29 height 6
